Goal: Find specific page/section: Find specific page/section

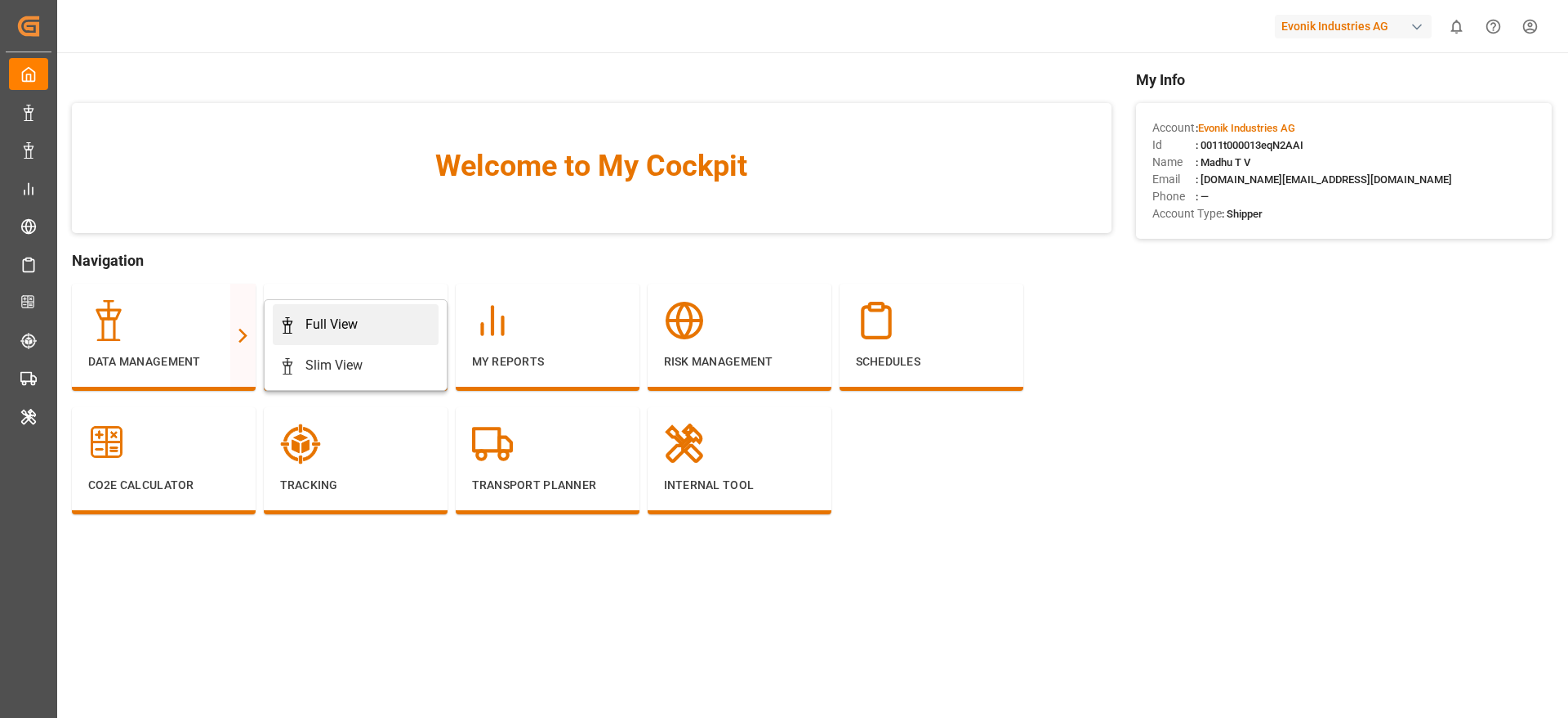
click at [352, 327] on div "Full View" at bounding box center [331, 324] width 52 height 20
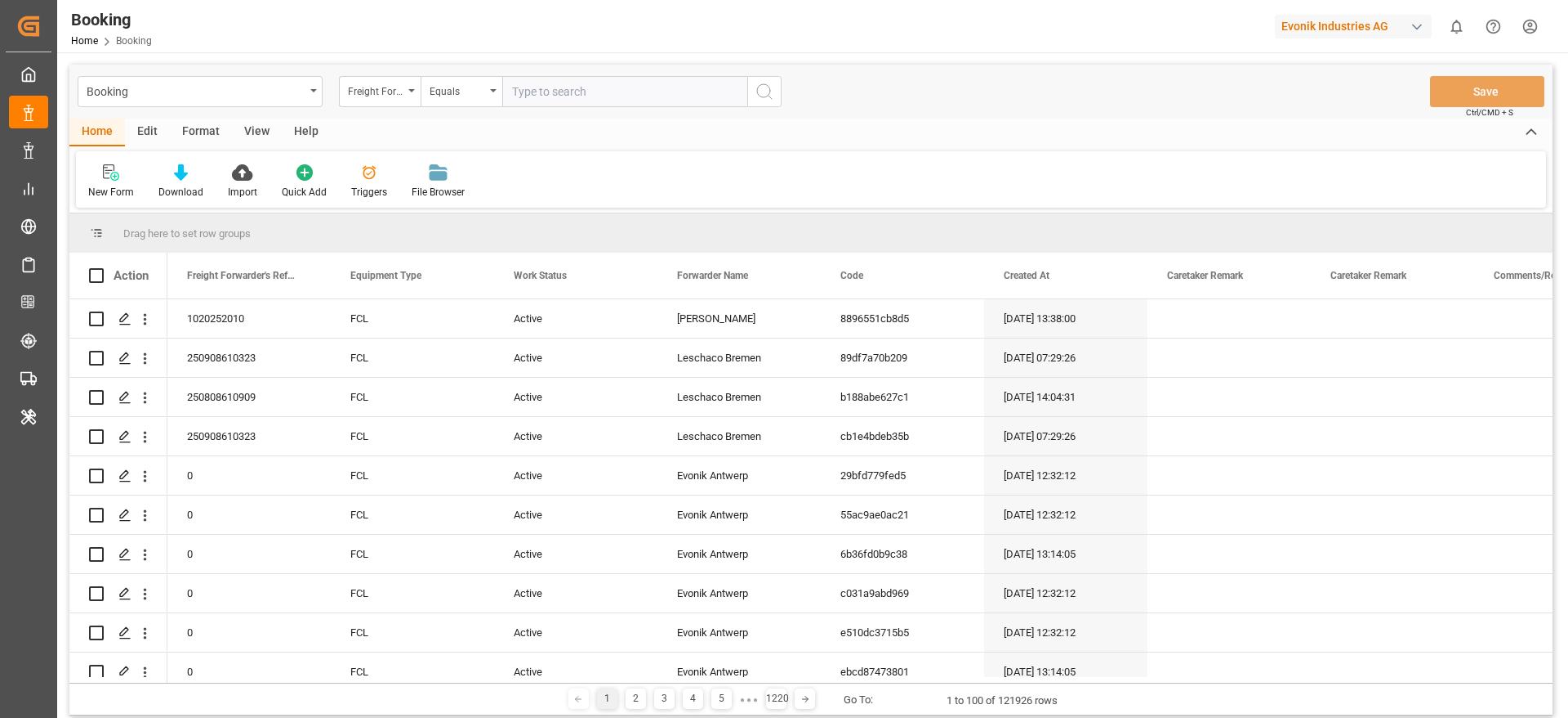
click at [198, 137] on div "Format" at bounding box center [201, 132] width 62 height 27
click at [113, 179] on icon at bounding box center [112, 172] width 15 height 16
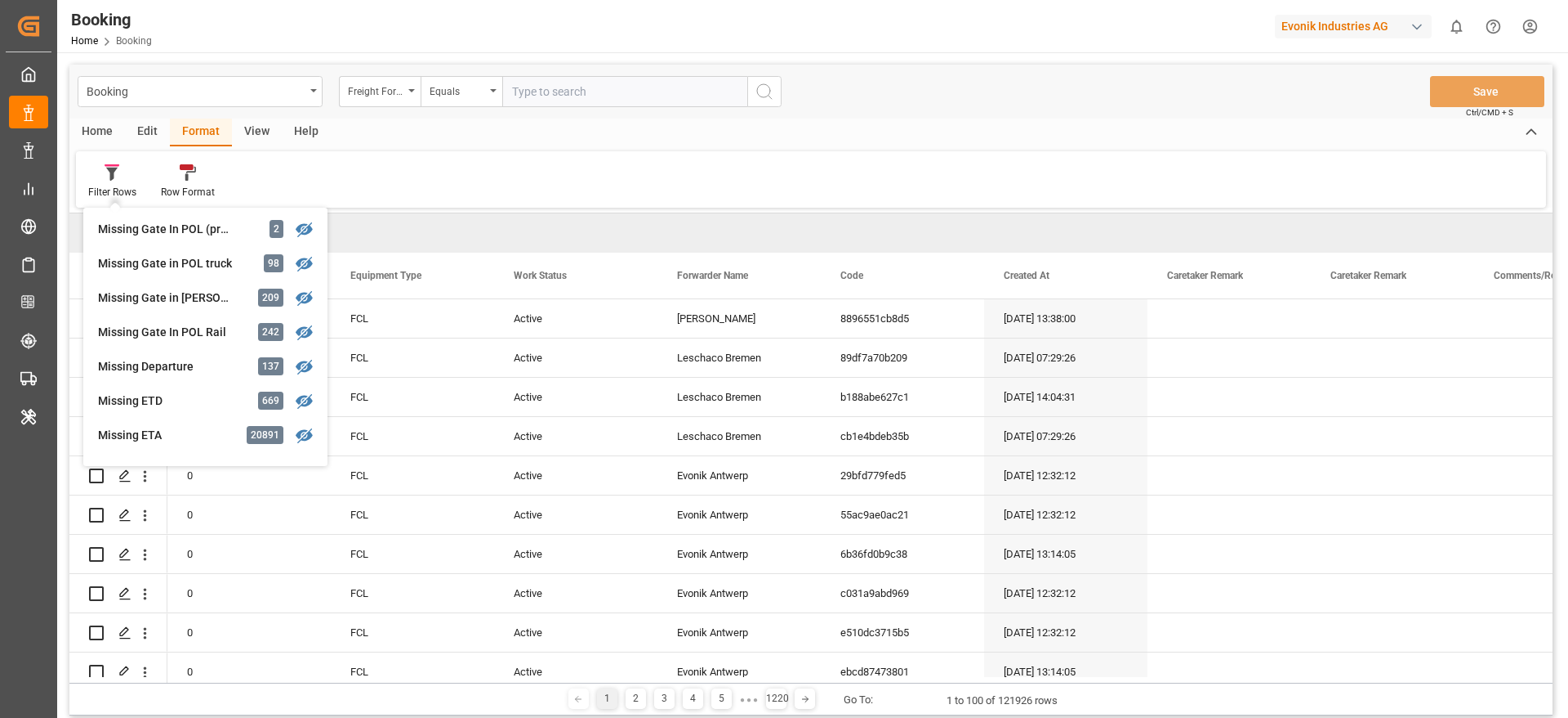
scroll to position [246, 0]
click at [1332, 27] on div "Evonik Industries AG" at bounding box center [1353, 27] width 157 height 24
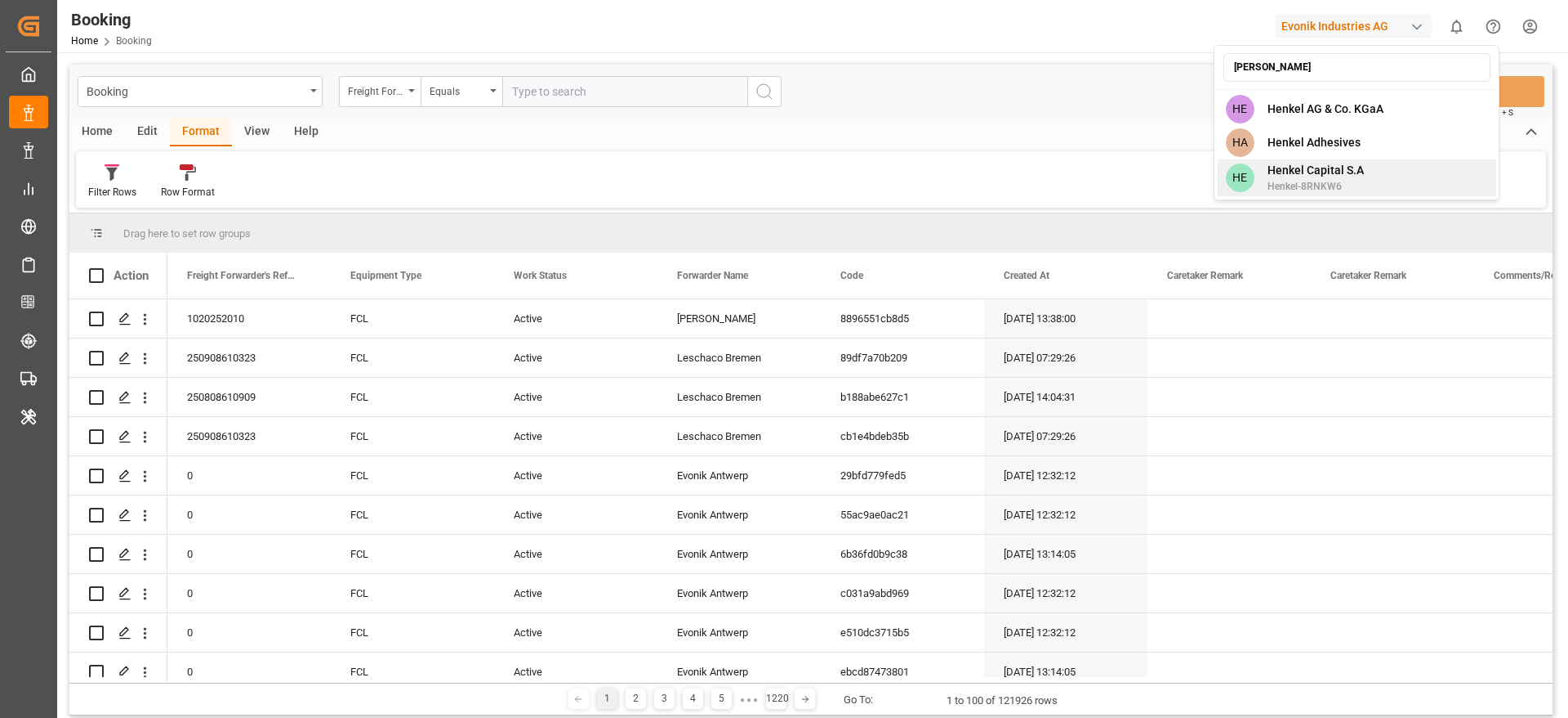
type input "[PERSON_NAME]"
click at [1354, 168] on span "Henkel Capital S.A" at bounding box center [1316, 170] width 97 height 17
